Goal: Navigation & Orientation: Find specific page/section

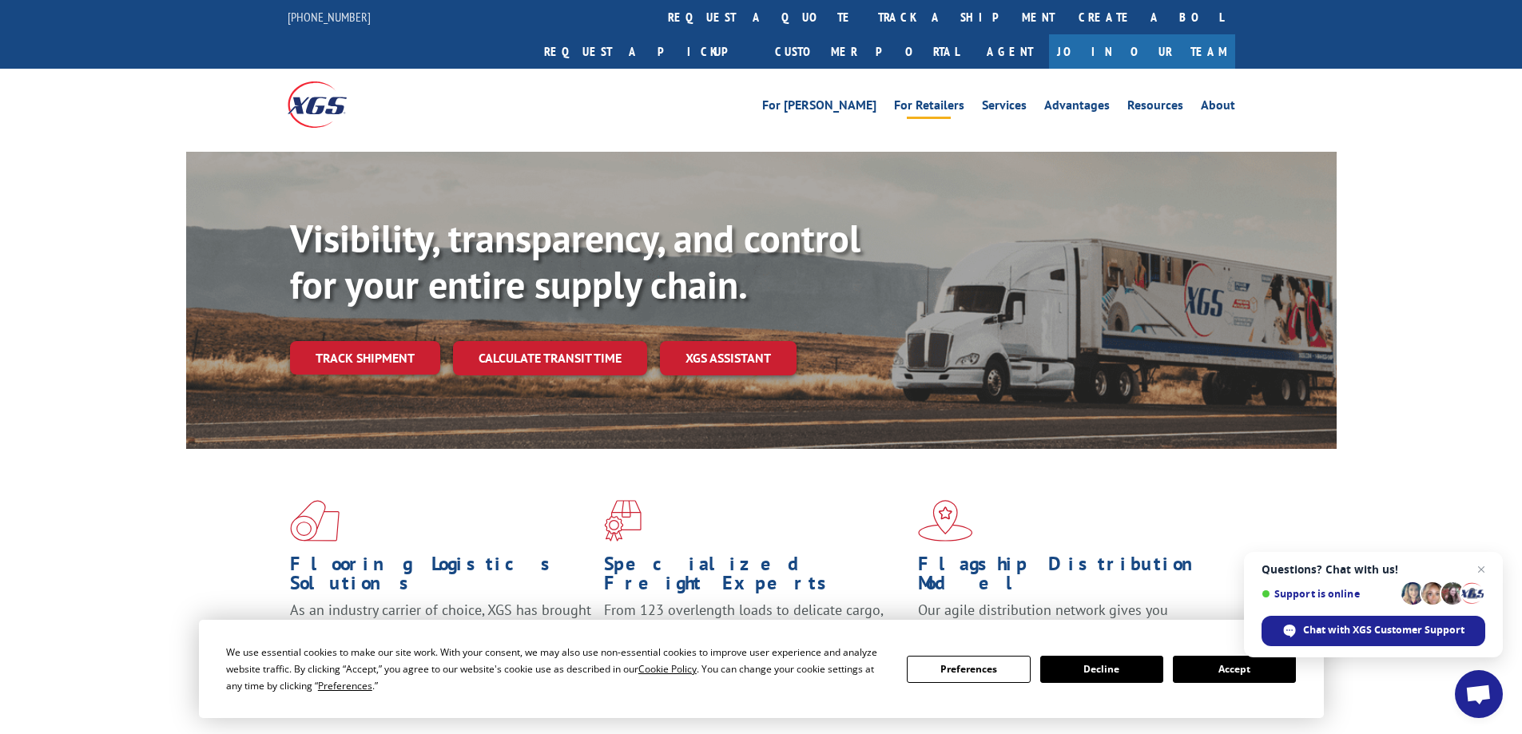
click at [933, 99] on link "For Retailers" at bounding box center [929, 108] width 70 height 18
click at [971, 34] on link "Customer Portal" at bounding box center [867, 51] width 208 height 34
click at [645, 88] on div "For [PERSON_NAME] For Retailers Services Advantages Resources About For [PERSON…" at bounding box center [762, 104] width 948 height 71
click at [1215, 99] on link "About" at bounding box center [1218, 108] width 34 height 18
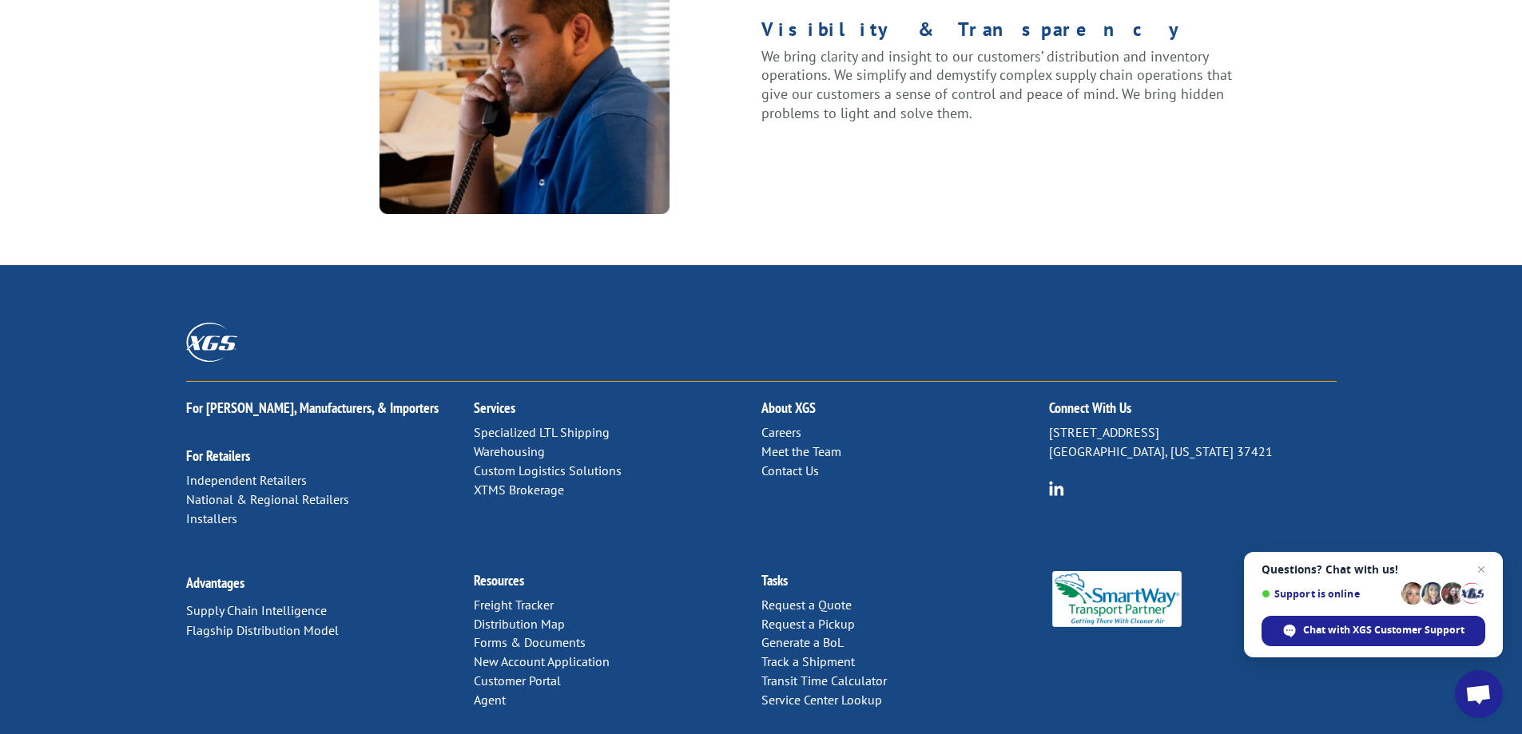
scroll to position [2051, 0]
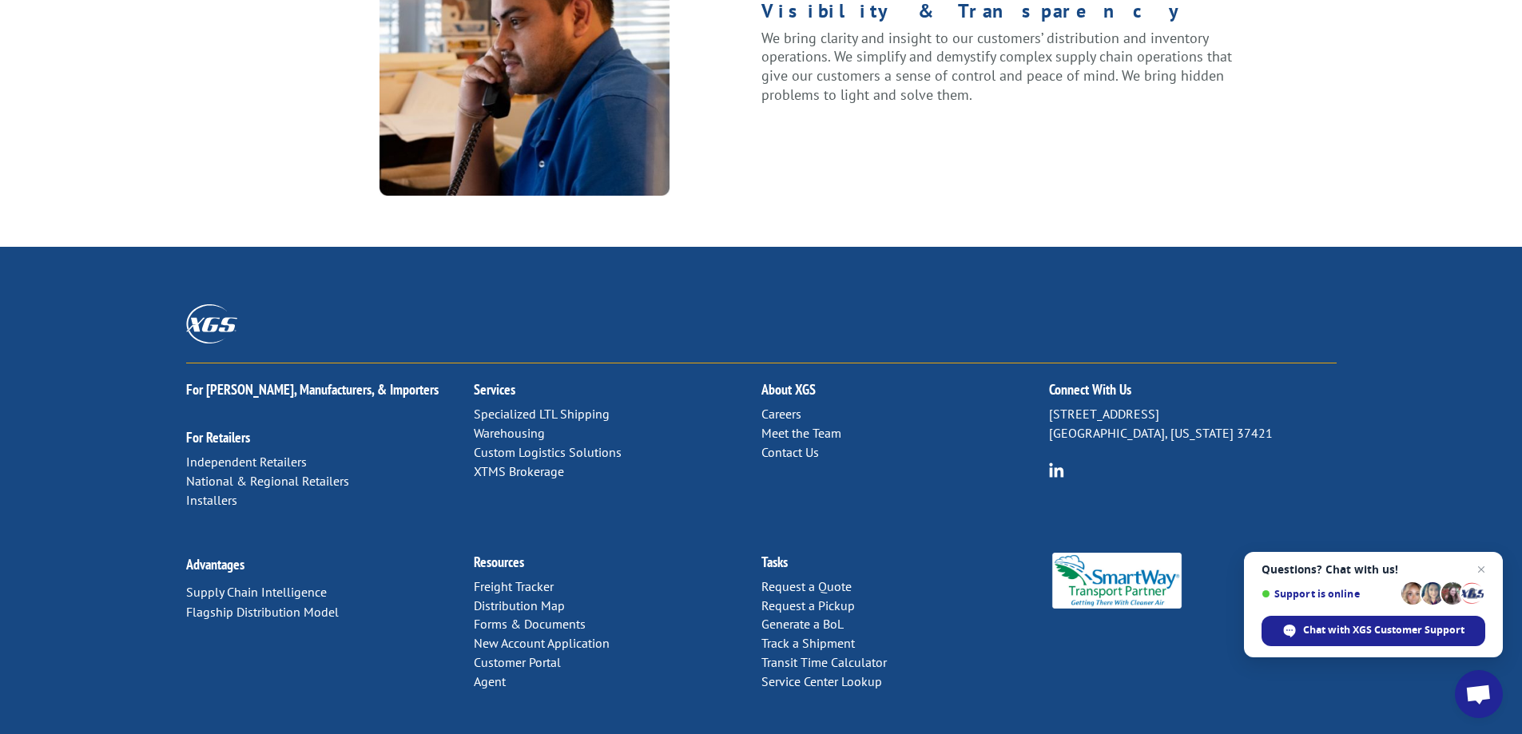
click at [508, 579] on link "Freight Tracker" at bounding box center [514, 587] width 80 height 16
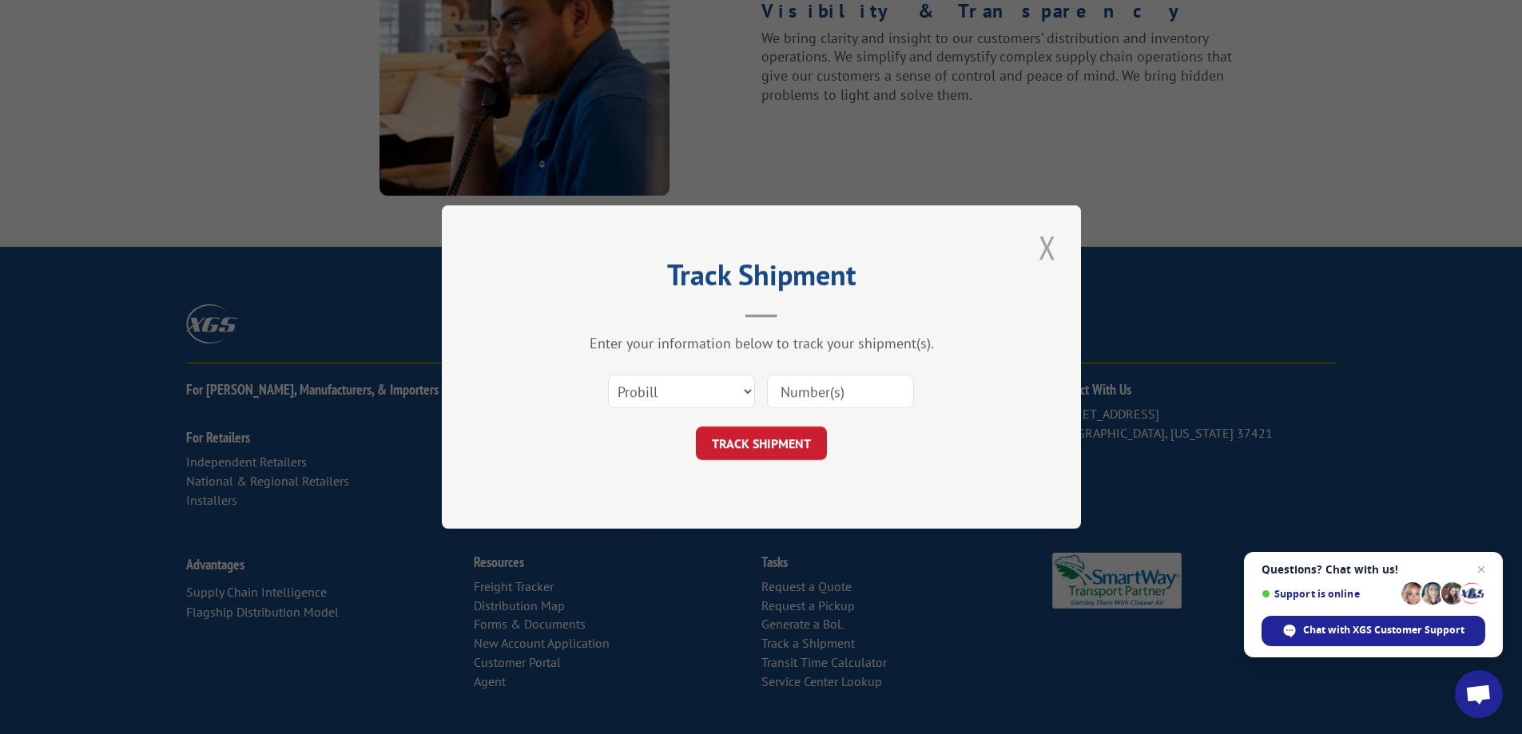
click at [1042, 240] on button "Close modal" at bounding box center [1047, 247] width 27 height 44
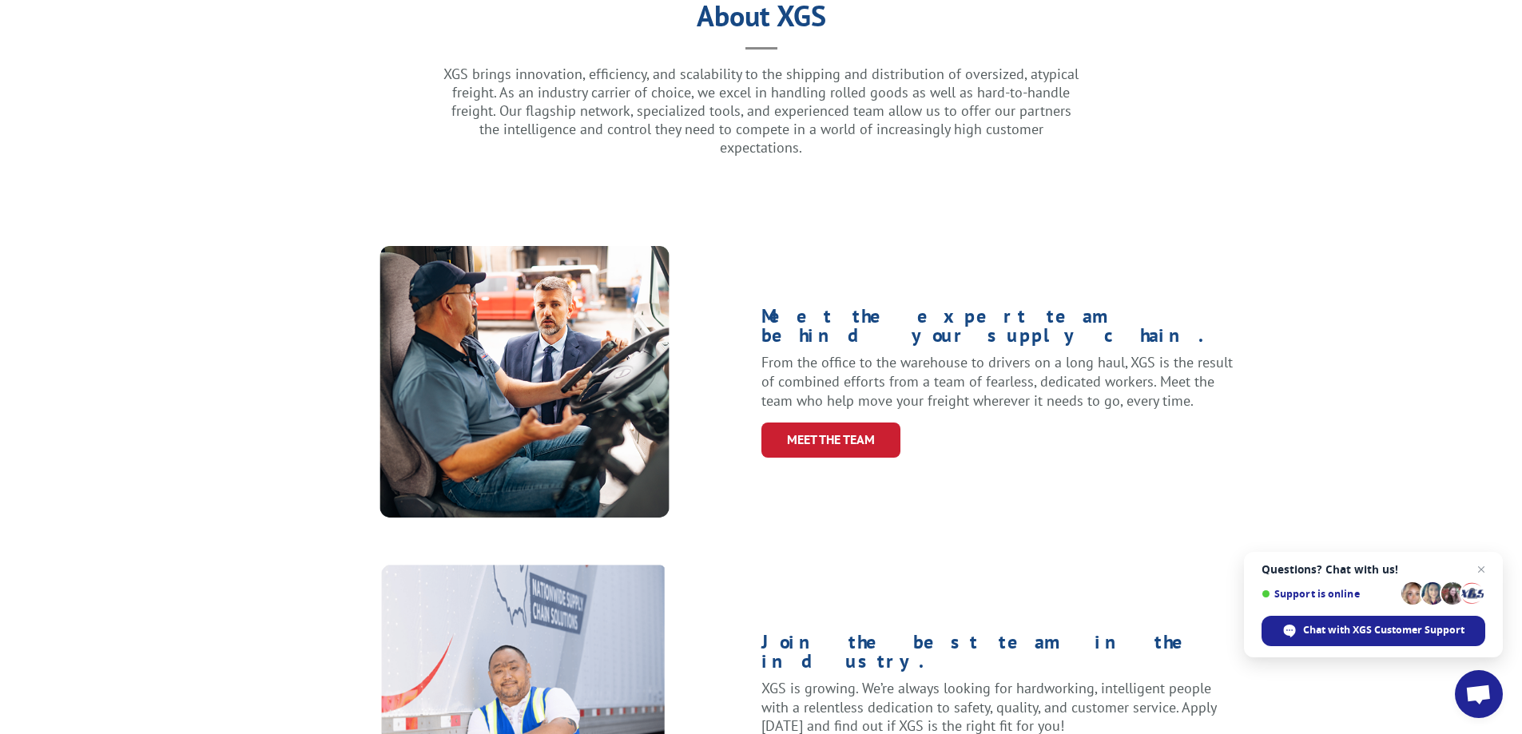
scroll to position [0, 0]
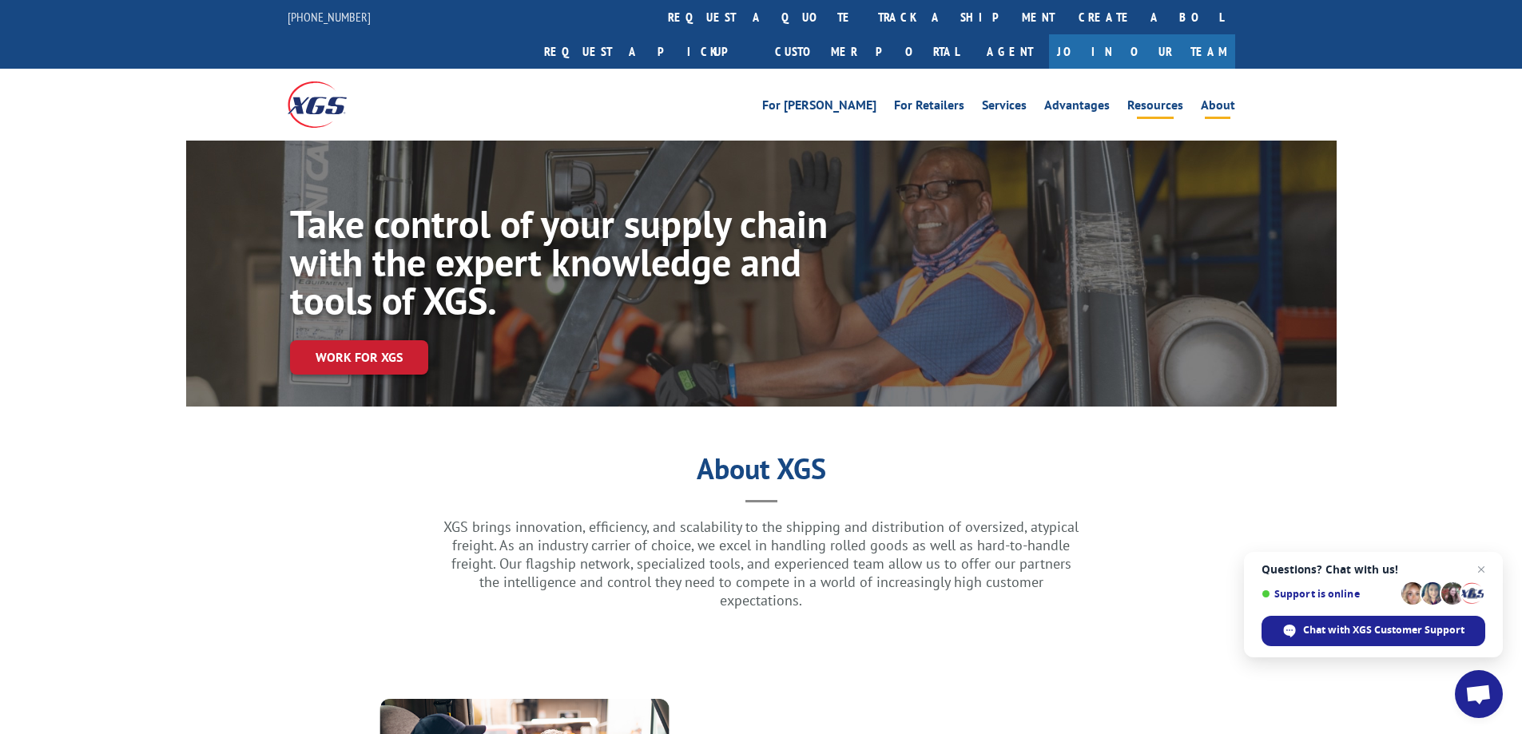
click at [1159, 99] on link "Resources" at bounding box center [1155, 108] width 56 height 18
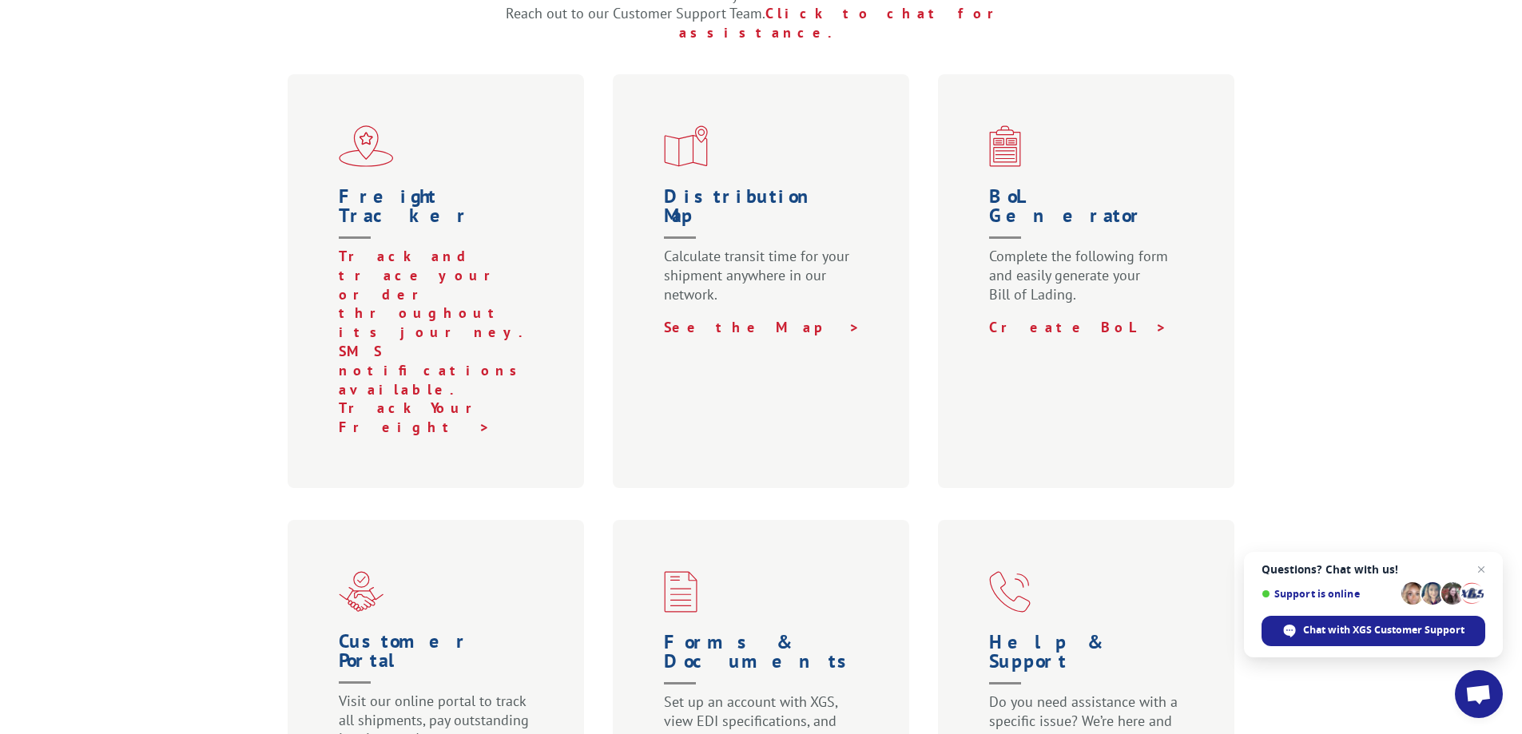
scroll to position [559, 0]
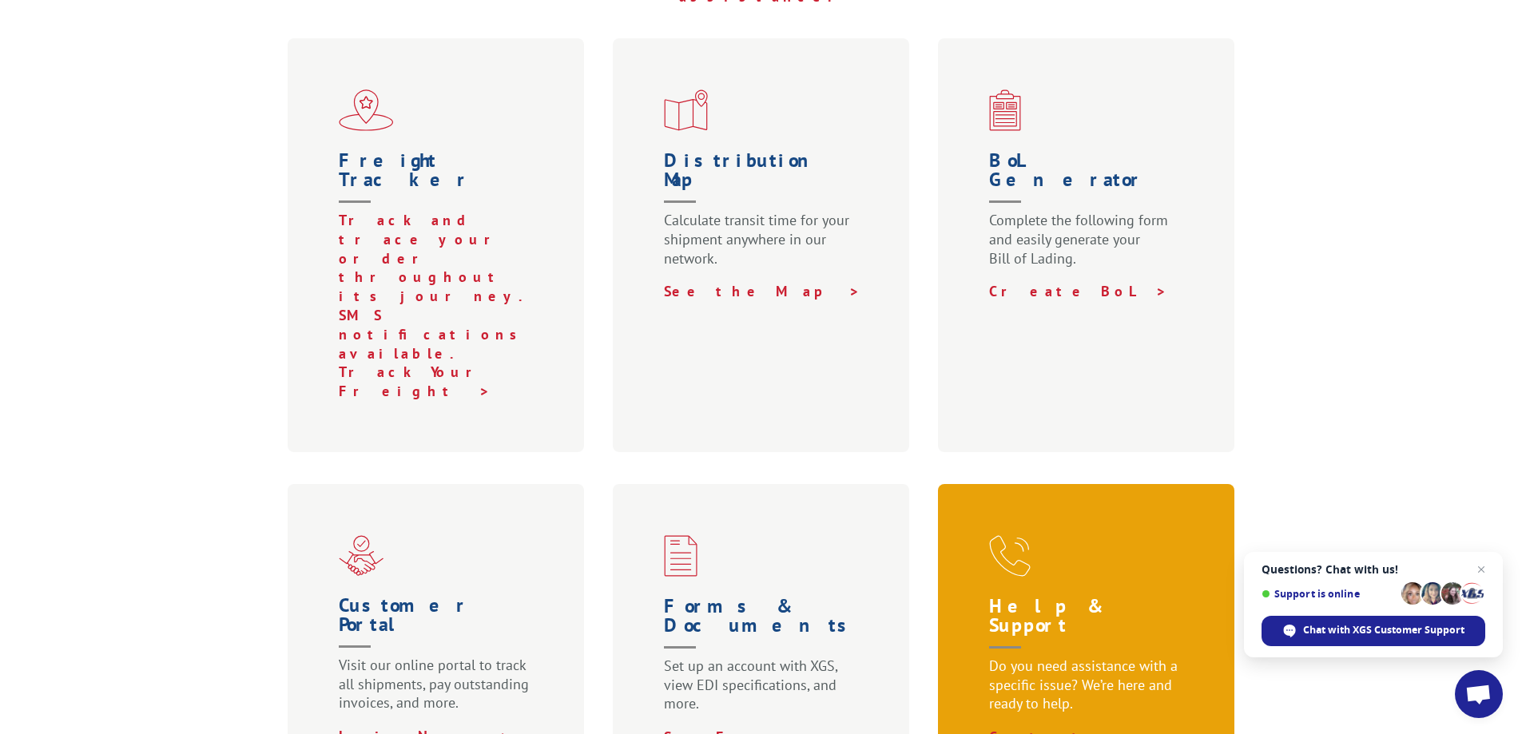
click at [1056, 657] on p "Do you need assistance with a specific issue? We’re here and ready to help." at bounding box center [1089, 692] width 201 height 71
